Goal: Task Accomplishment & Management: Manage account settings

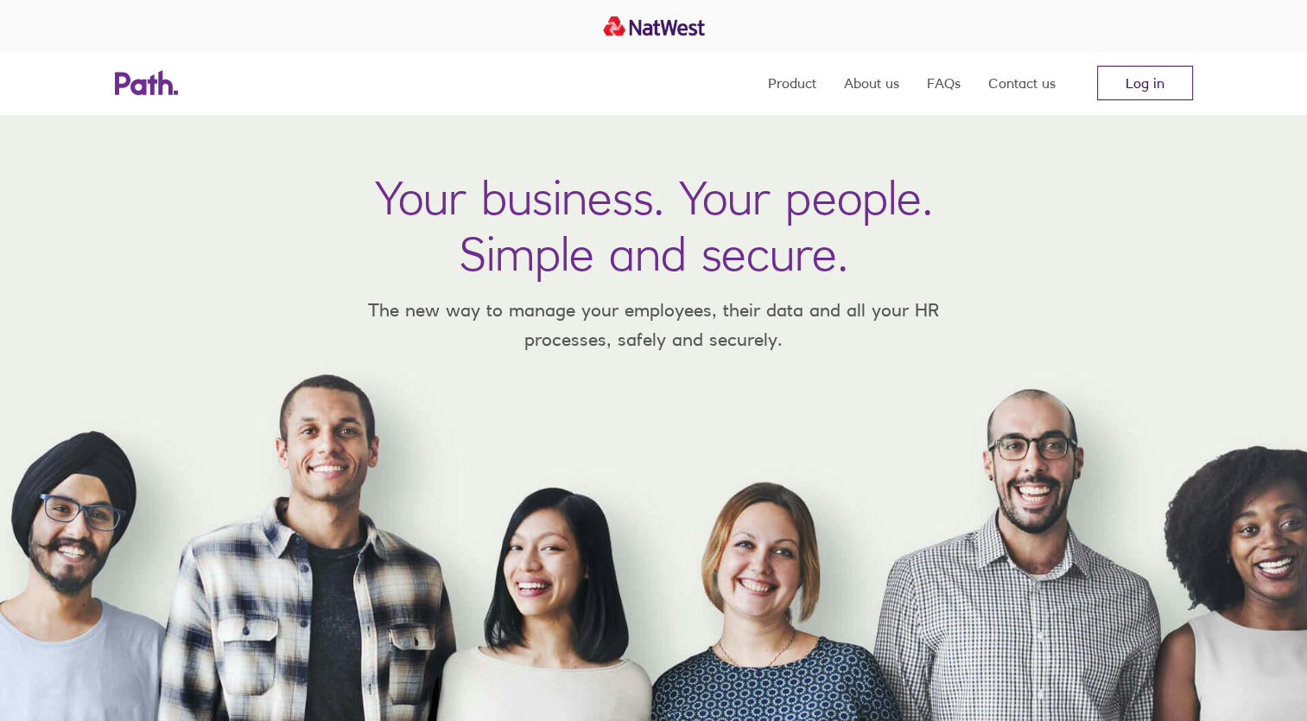
click at [1153, 85] on link "Log in" at bounding box center [1145, 83] width 96 height 35
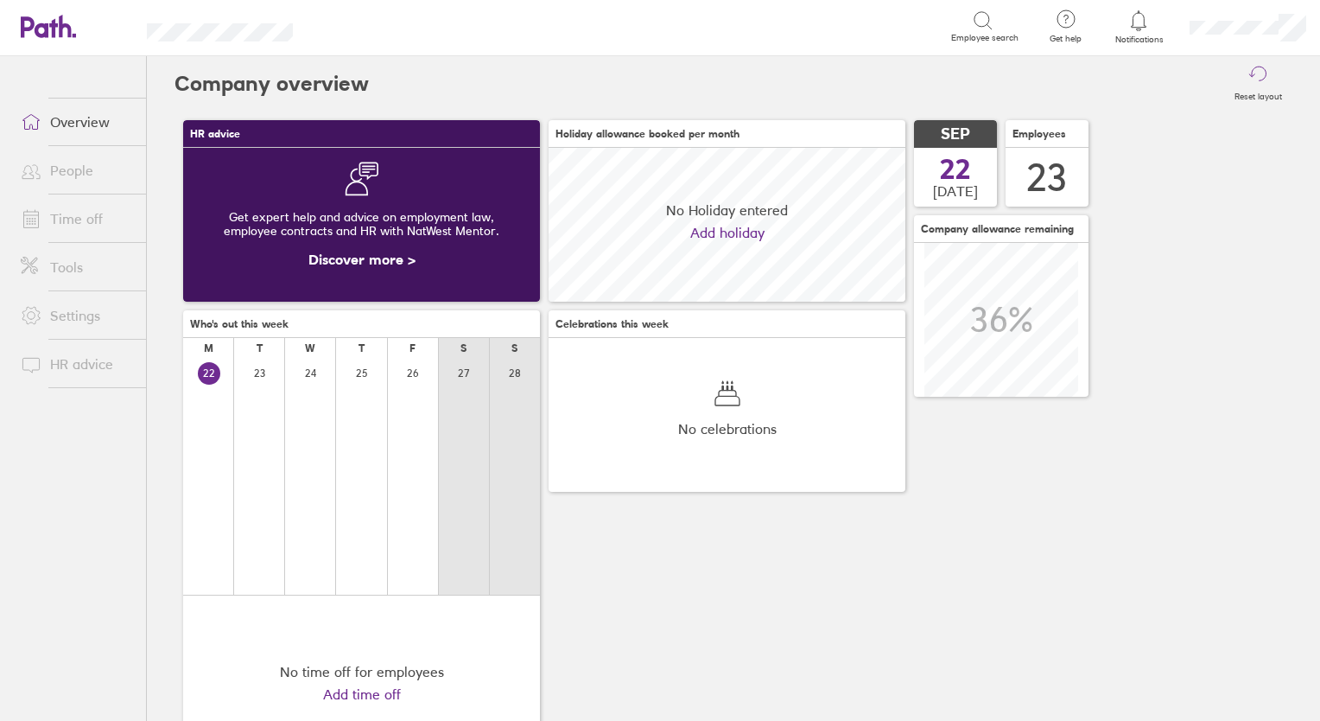
scroll to position [153, 357]
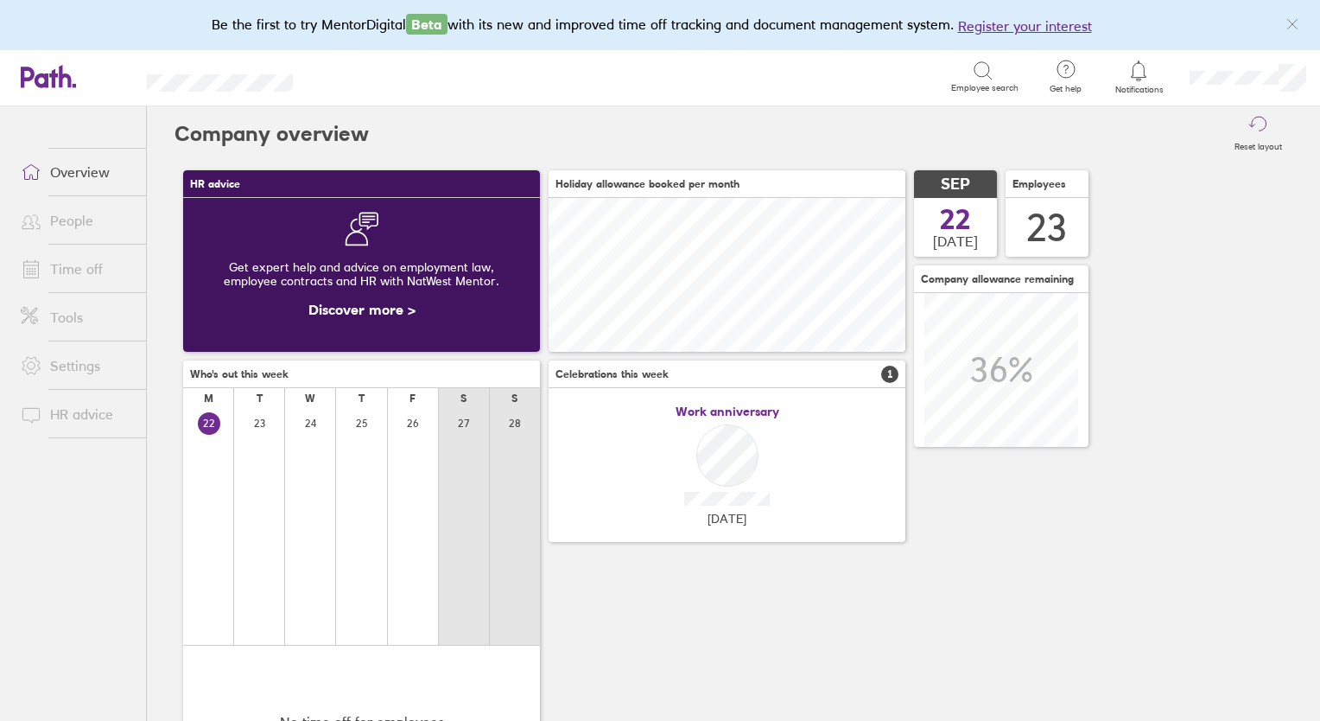
click at [63, 276] on link "Time off" at bounding box center [76, 268] width 139 height 35
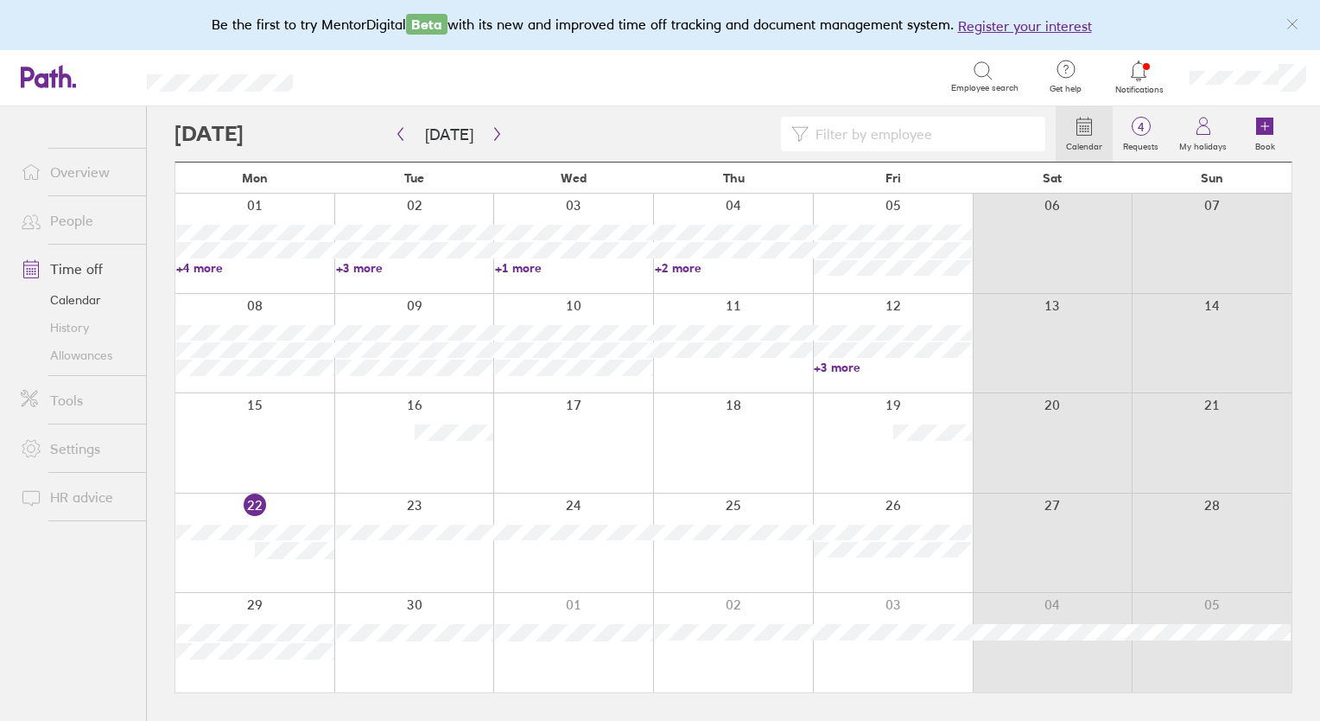
click at [191, 271] on link "+4 more" at bounding box center [255, 268] width 158 height 16
click at [353, 264] on link "+3 more" at bounding box center [415, 268] width 158 height 16
click at [516, 277] on div "Tuesday Sep 02" at bounding box center [414, 284] width 238 height 20
click at [519, 270] on link "+1 more" at bounding box center [574, 268] width 158 height 16
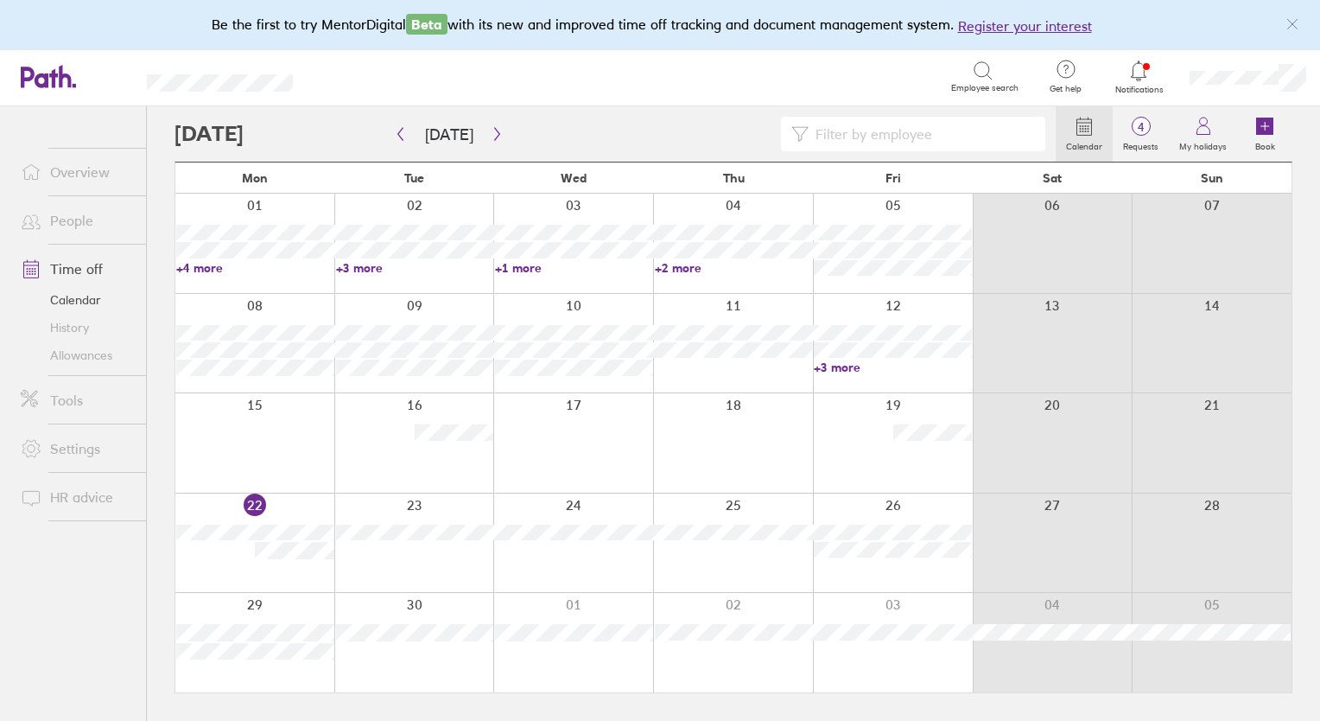
click at [521, 266] on link "+1 more" at bounding box center [574, 268] width 158 height 16
click at [674, 264] on link "+2 more" at bounding box center [734, 268] width 158 height 16
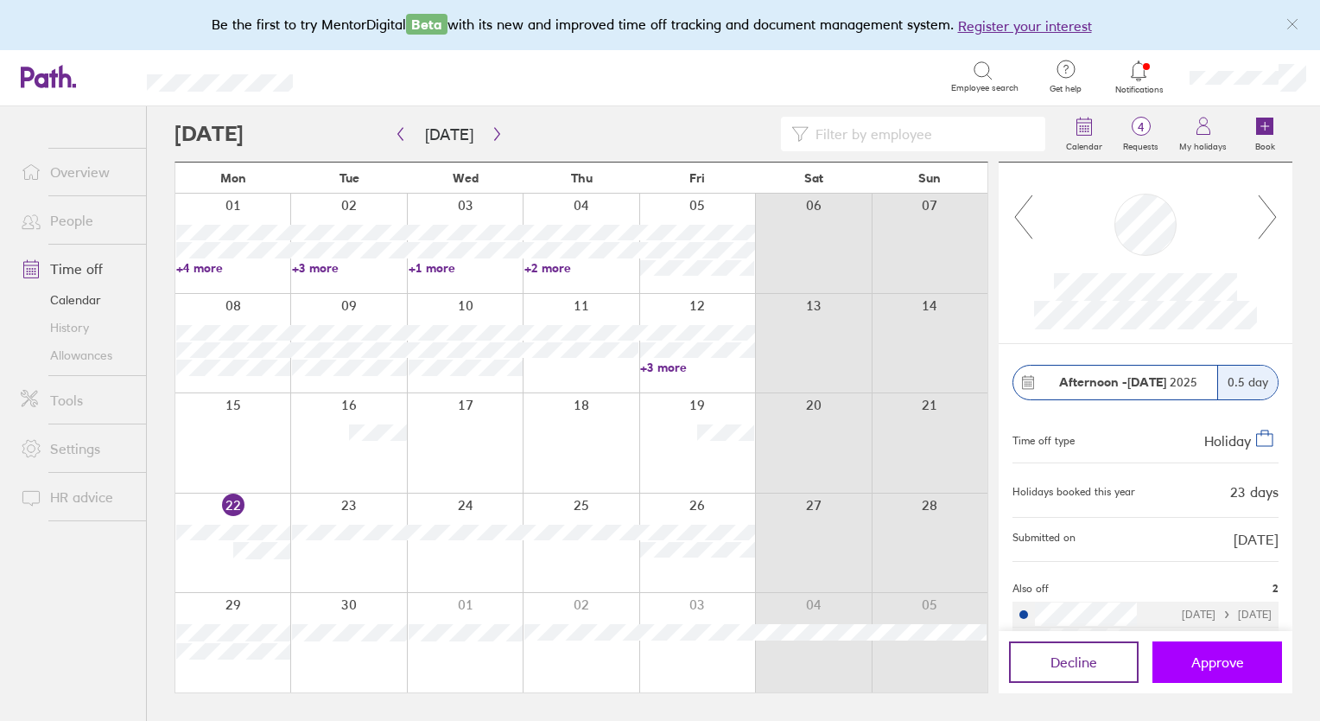
click at [1196, 661] on span "Approve" at bounding box center [1217, 662] width 53 height 16
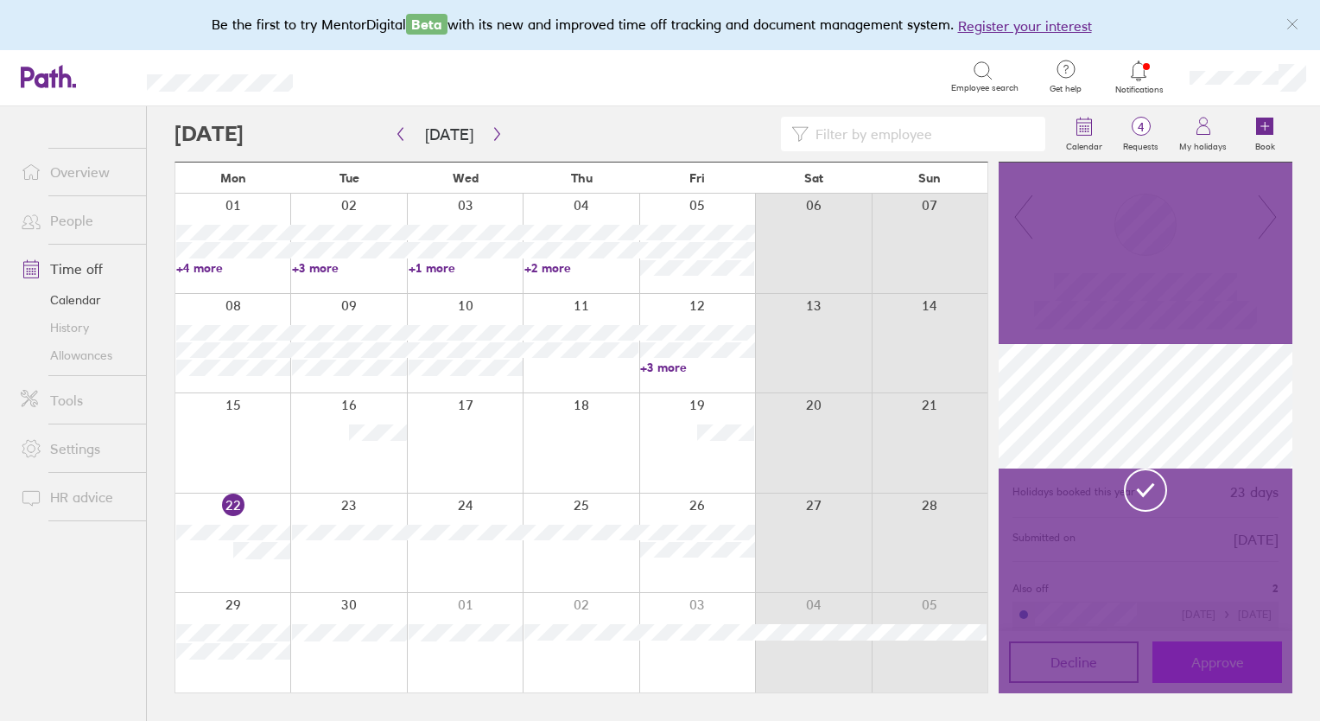
click at [1196, 661] on div at bounding box center [1146, 427] width 294 height 531
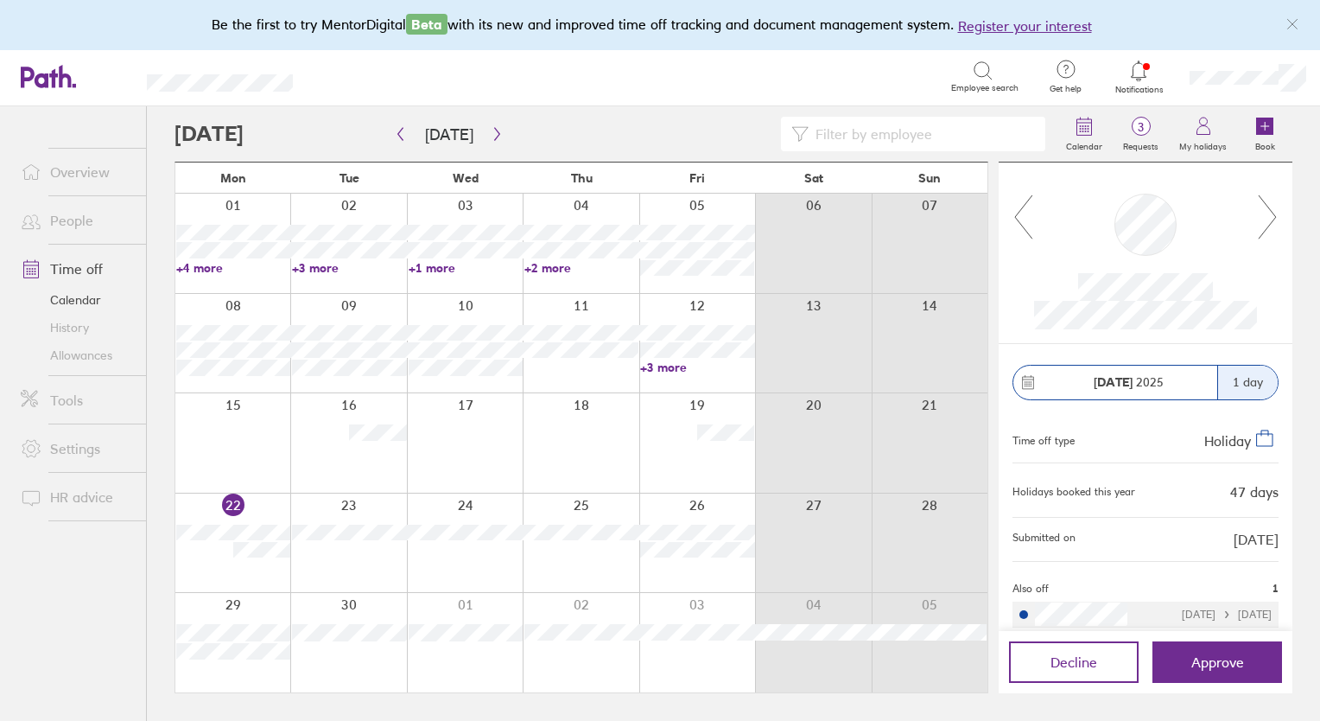
click at [217, 269] on link "+4 more" at bounding box center [233, 268] width 114 height 16
click at [308, 271] on link "+3 more" at bounding box center [349, 268] width 114 height 16
click at [339, 268] on link "+3 more" at bounding box center [349, 268] width 114 height 16
click at [433, 274] on div "Tuesday Sep 02" at bounding box center [349, 284] width 173 height 20
click at [446, 268] on link "+1 more" at bounding box center [466, 268] width 114 height 16
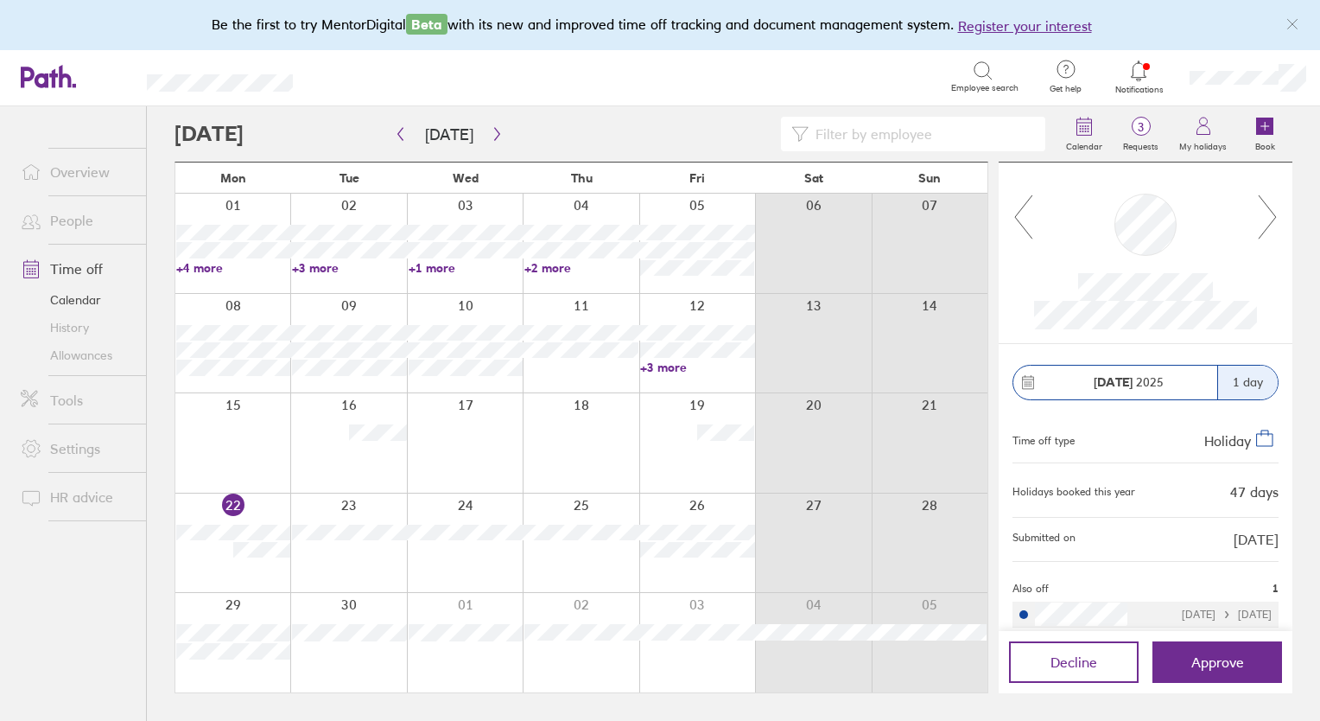
click at [557, 264] on link "+2 more" at bounding box center [581, 268] width 114 height 16
